Goal: Task Accomplishment & Management: Manage account settings

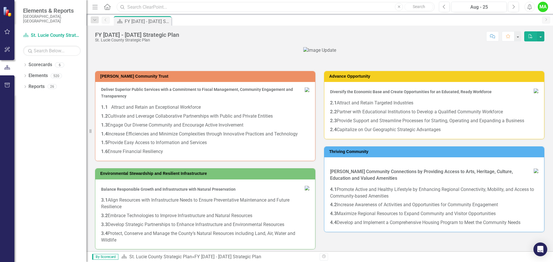
click at [197, 8] on input "text" at bounding box center [276, 7] width 318 height 10
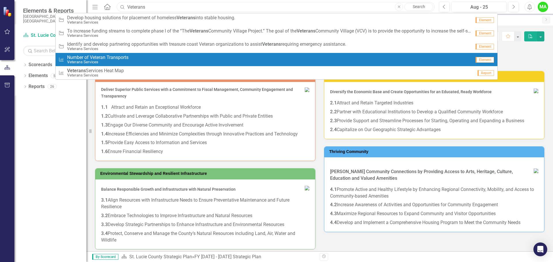
type input "Veterans"
click at [194, 61] on div "Measure Number of Veteran Transports Veterans Services" at bounding box center [264, 60] width 413 height 10
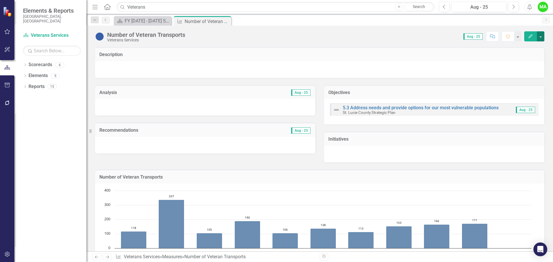
click at [541, 36] on button "button" at bounding box center [540, 36] width 7 height 10
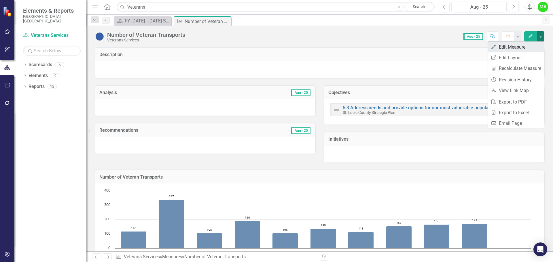
click at [500, 47] on link "Edit Edit Measure" at bounding box center [516, 47] width 56 height 11
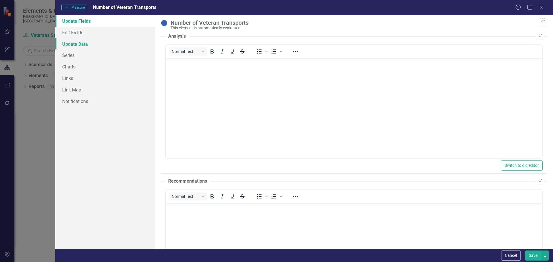
click at [75, 45] on link "Update Data" at bounding box center [105, 44] width 100 height 12
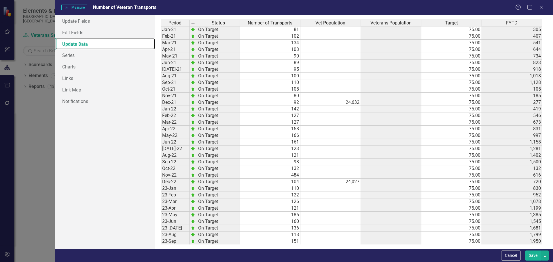
drag, startPoint x: 542, startPoint y: 79, endPoint x: 542, endPoint y: 137, distance: 57.9
click at [543, 170] on div "Period Status Number of Transports Vet Population Veterans Population Target FY…" at bounding box center [354, 132] width 387 height 225
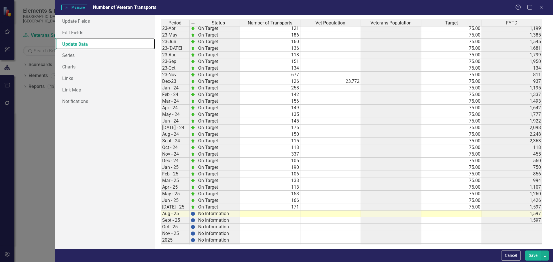
scroll to position [180, 0]
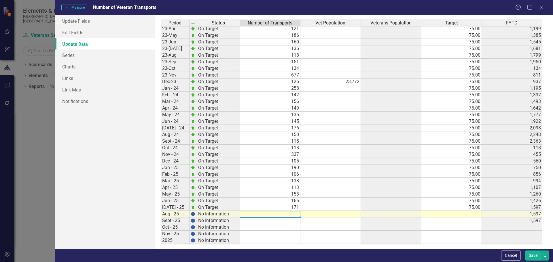
click at [291, 215] on tbody "Apr-22 On Target 158 75.00 831 May-22 On Target 166 75.00 997 Jun-22 On Target …" at bounding box center [352, 98] width 382 height 305
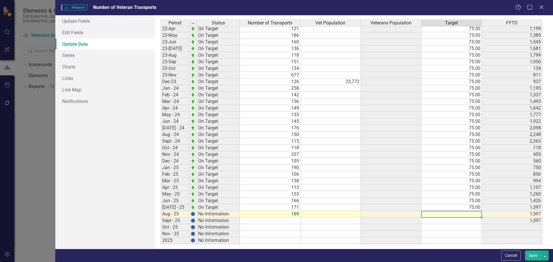
click at [465, 214] on td at bounding box center [451, 214] width 60 height 7
type textarea "75.00"
click at [536, 258] on button "Save" at bounding box center [533, 256] width 16 height 10
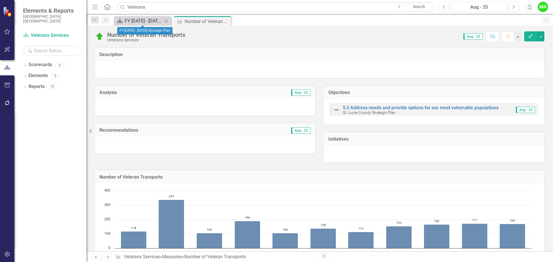
click at [156, 20] on div "FY [DATE] - [DATE] Strategic Plan" at bounding box center [144, 20] width 38 height 7
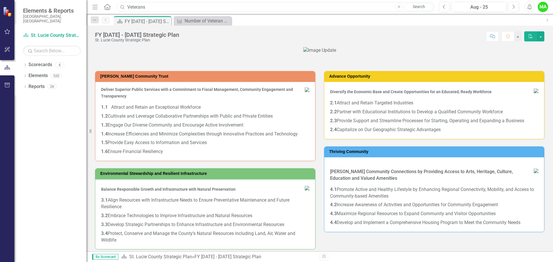
click at [176, 9] on input "Veterans" at bounding box center [276, 7] width 318 height 10
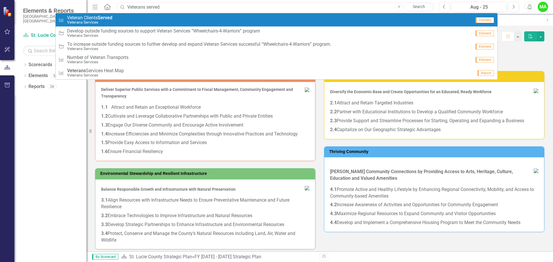
type input "Veterans served"
click at [139, 18] on div "Measure Veteran Clients Served Veterans Services" at bounding box center [264, 20] width 413 height 10
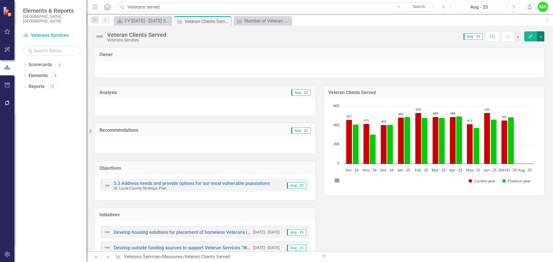
click at [541, 35] on button "button" at bounding box center [540, 36] width 7 height 10
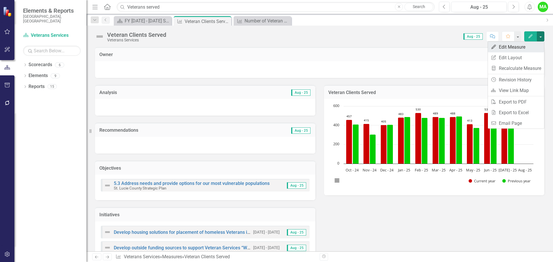
click at [504, 46] on link "Edit Edit Measure" at bounding box center [516, 47] width 56 height 11
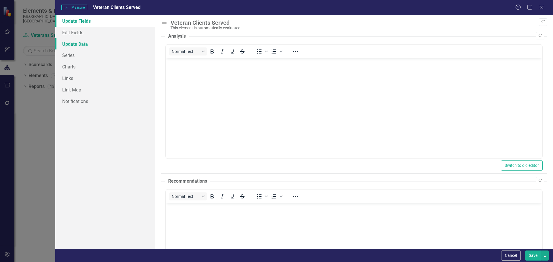
click at [69, 44] on link "Update Data" at bounding box center [105, 44] width 100 height 12
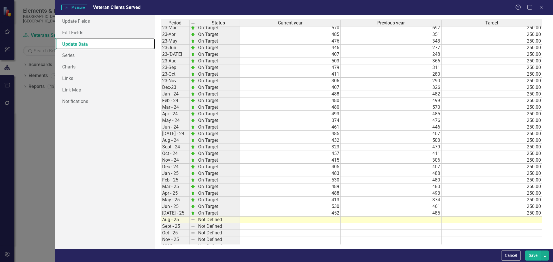
scroll to position [186, 0]
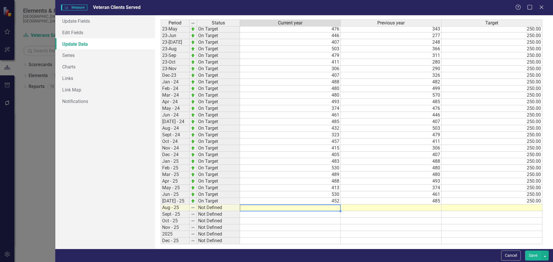
click at [332, 207] on tbody "May-22 On Target 343 420 250.00 Jun-22 On Target 277 663 250.00 [DATE]-22 Below…" at bounding box center [352, 95] width 382 height 298
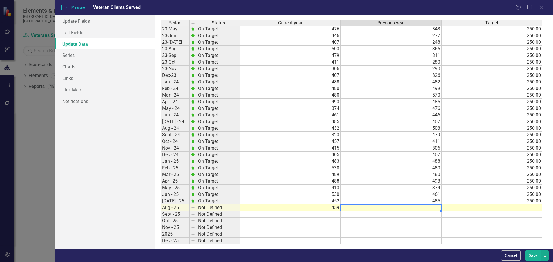
click at [436, 208] on td at bounding box center [391, 208] width 101 height 7
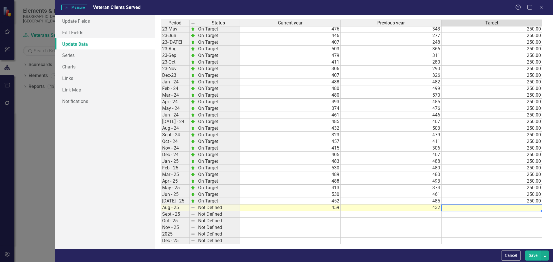
click at [521, 207] on td at bounding box center [492, 208] width 101 height 7
type textarea "250.00"
click at [544, 257] on button "button" at bounding box center [544, 256] width 7 height 10
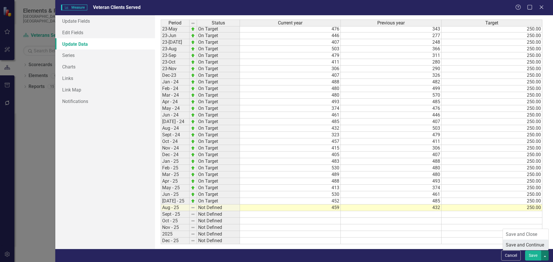
click at [524, 244] on link "Save and Continue" at bounding box center [526, 245] width 46 height 11
click at [74, 65] on link "Charts" at bounding box center [105, 67] width 100 height 12
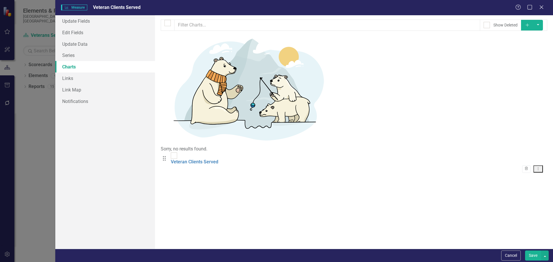
click at [253, 153] on div "Drag Veteran Clients Served Trash Dropdown Menu" at bounding box center [354, 163] width 387 height 20
click at [193, 159] on link "Veteran Clients Served" at bounding box center [195, 161] width 48 height 5
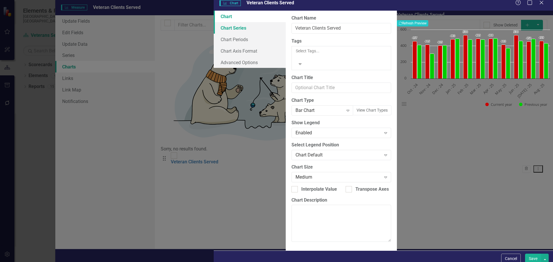
click at [214, 33] on link "Chart Series" at bounding box center [250, 28] width 72 height 12
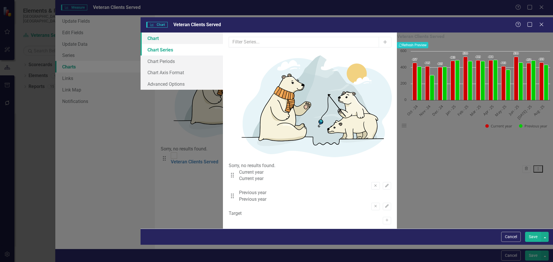
click at [141, 33] on link "Chart" at bounding box center [182, 39] width 82 height 12
